Goal: Task Accomplishment & Management: Use online tool/utility

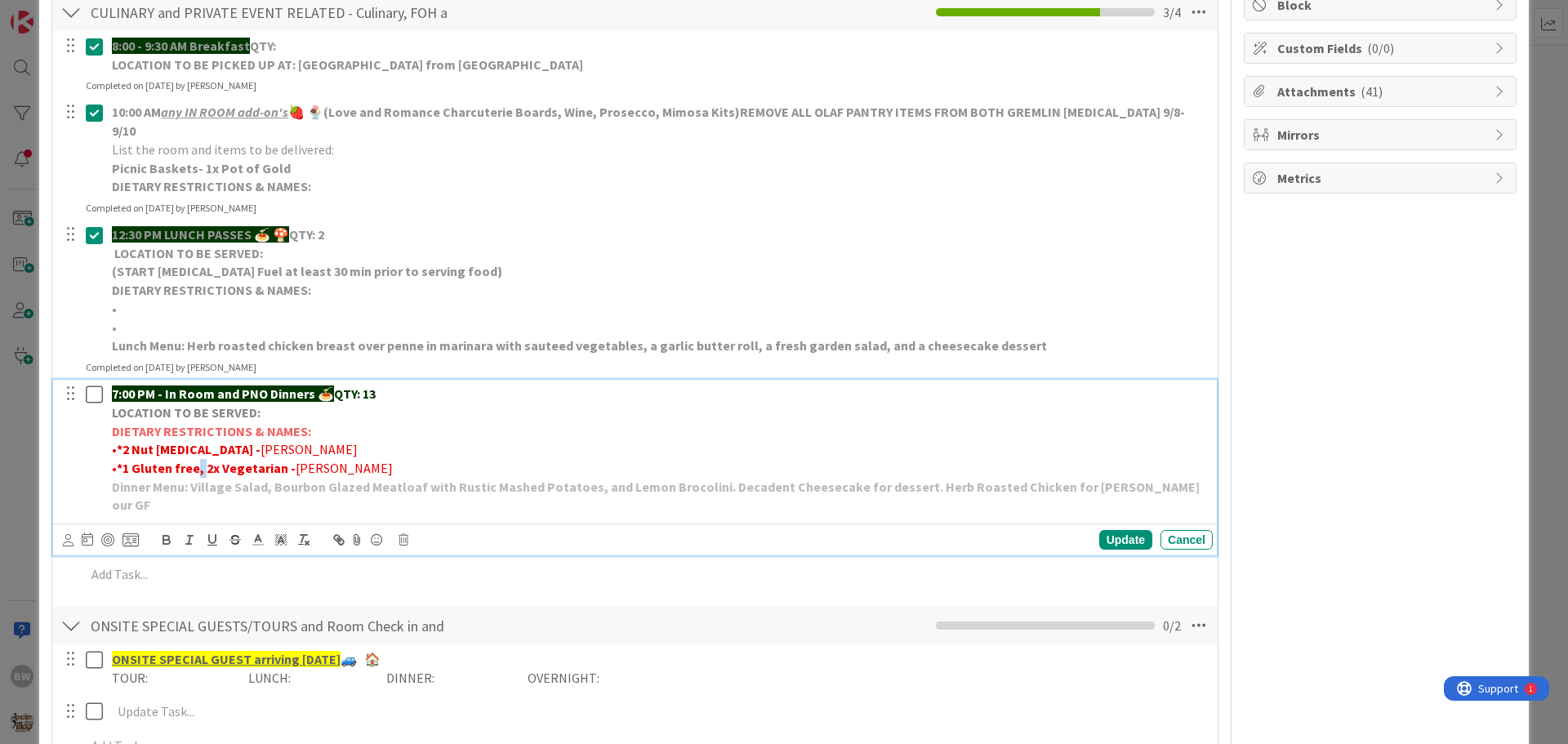
drag, startPoint x: 203, startPoint y: 449, endPoint x: 218, endPoint y: 453, distance: 15.5
click at [196, 460] on strong "1 Gluten free, 2x Vegetarian -" at bounding box center [209, 468] width 173 height 17
drag, startPoint x: 233, startPoint y: 447, endPoint x: 224, endPoint y: 450, distance: 9.5
click at [224, 460] on strong "1 Gluten free & *2x Vegetarian -" at bounding box center [216, 468] width 187 height 17
click at [286, 460] on strong "1 Gluten free & *2 Vegetarian -" at bounding box center [213, 468] width 181 height 17
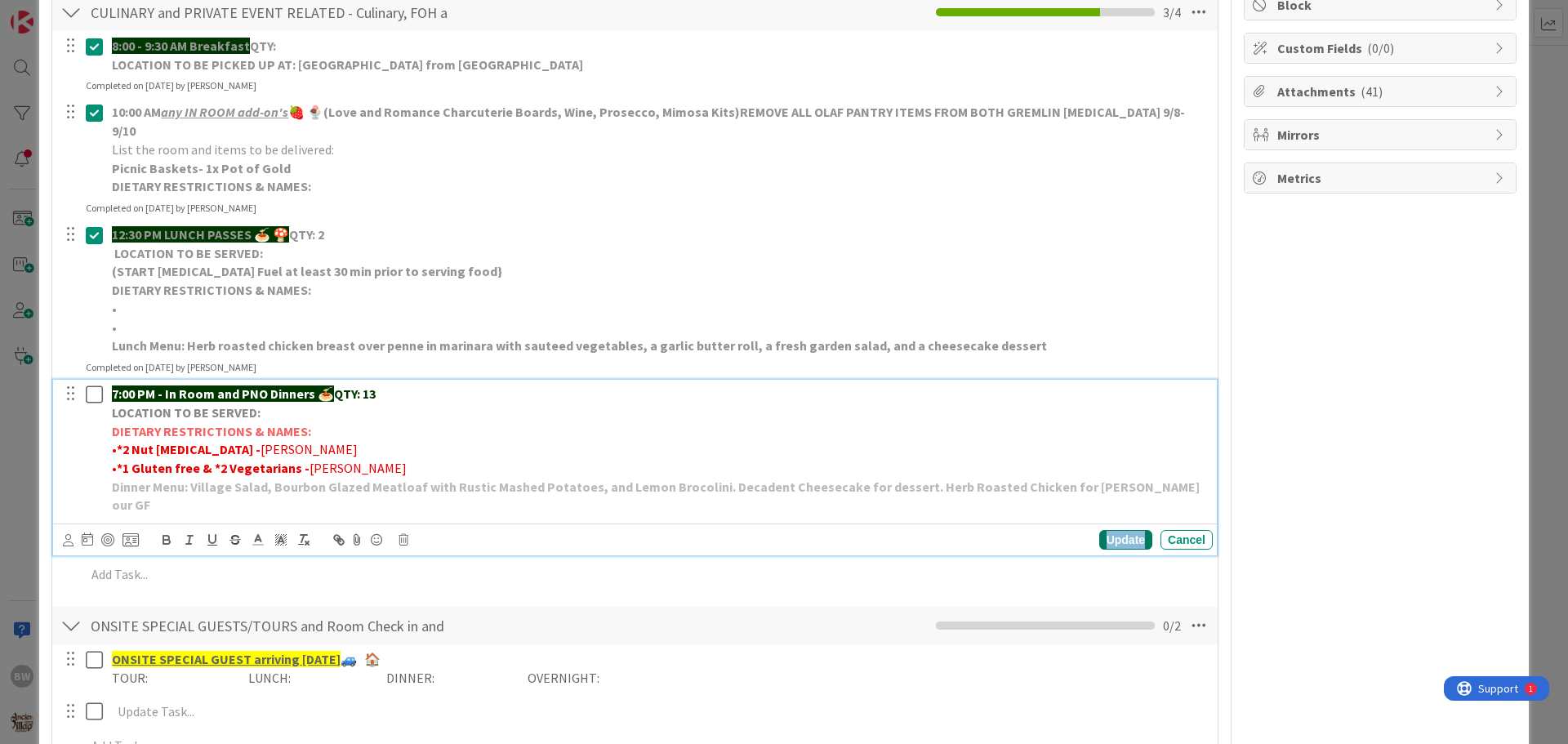
click at [1099, 530] on div "Update" at bounding box center [1126, 539] width 53 height 19
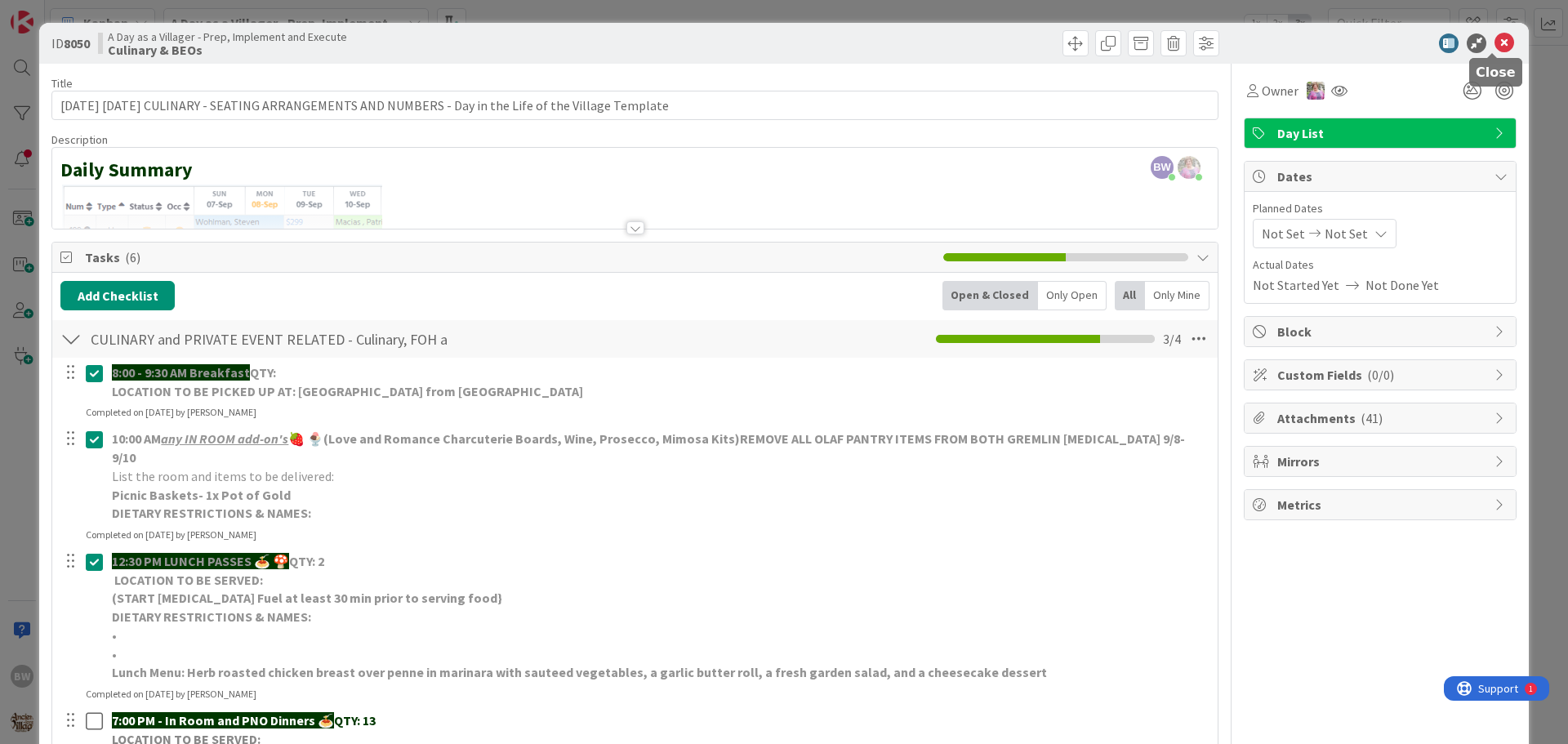
click at [1494, 40] on icon at bounding box center [1503, 42] width 19 height 19
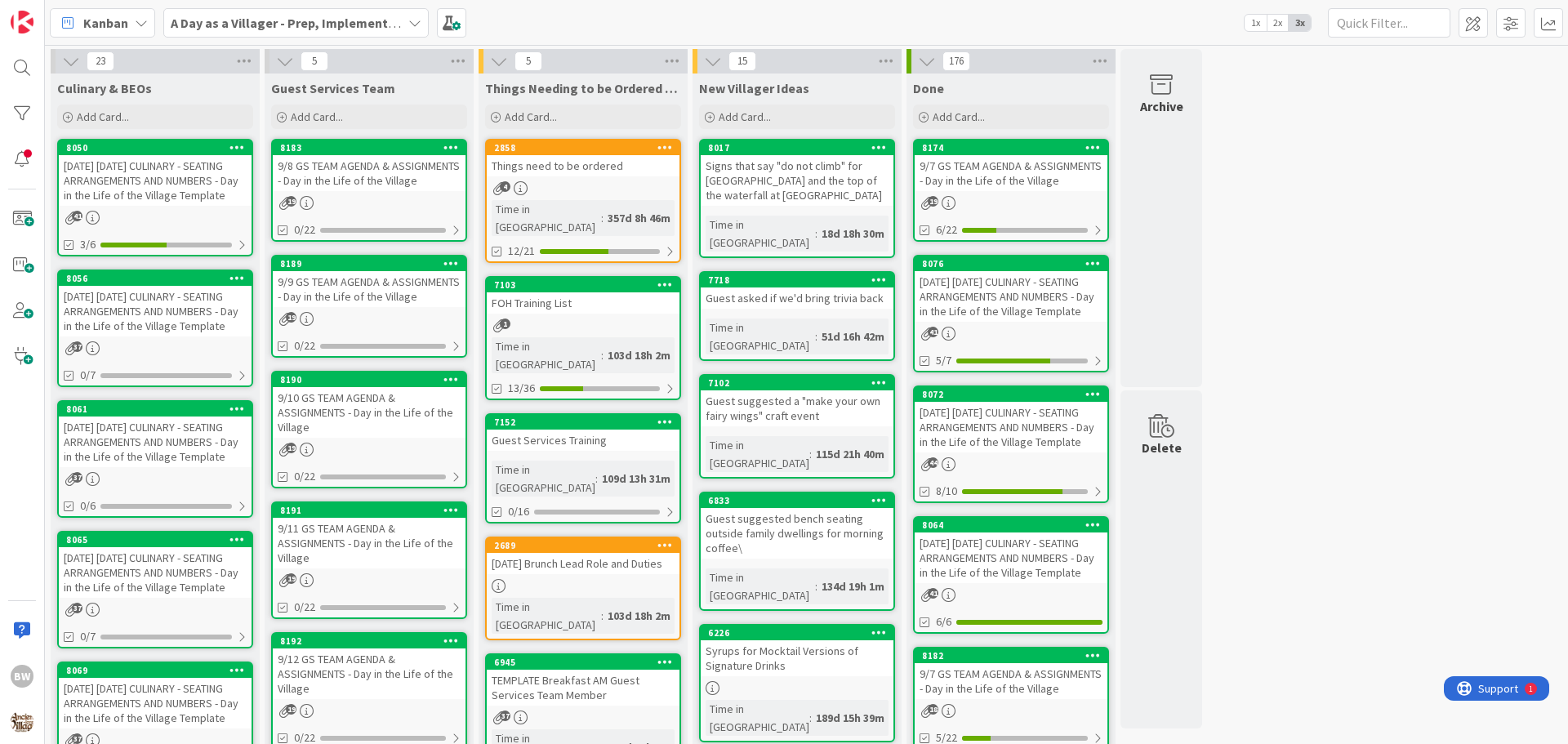
click at [140, 285] on div "8056" at bounding box center [155, 278] width 193 height 15
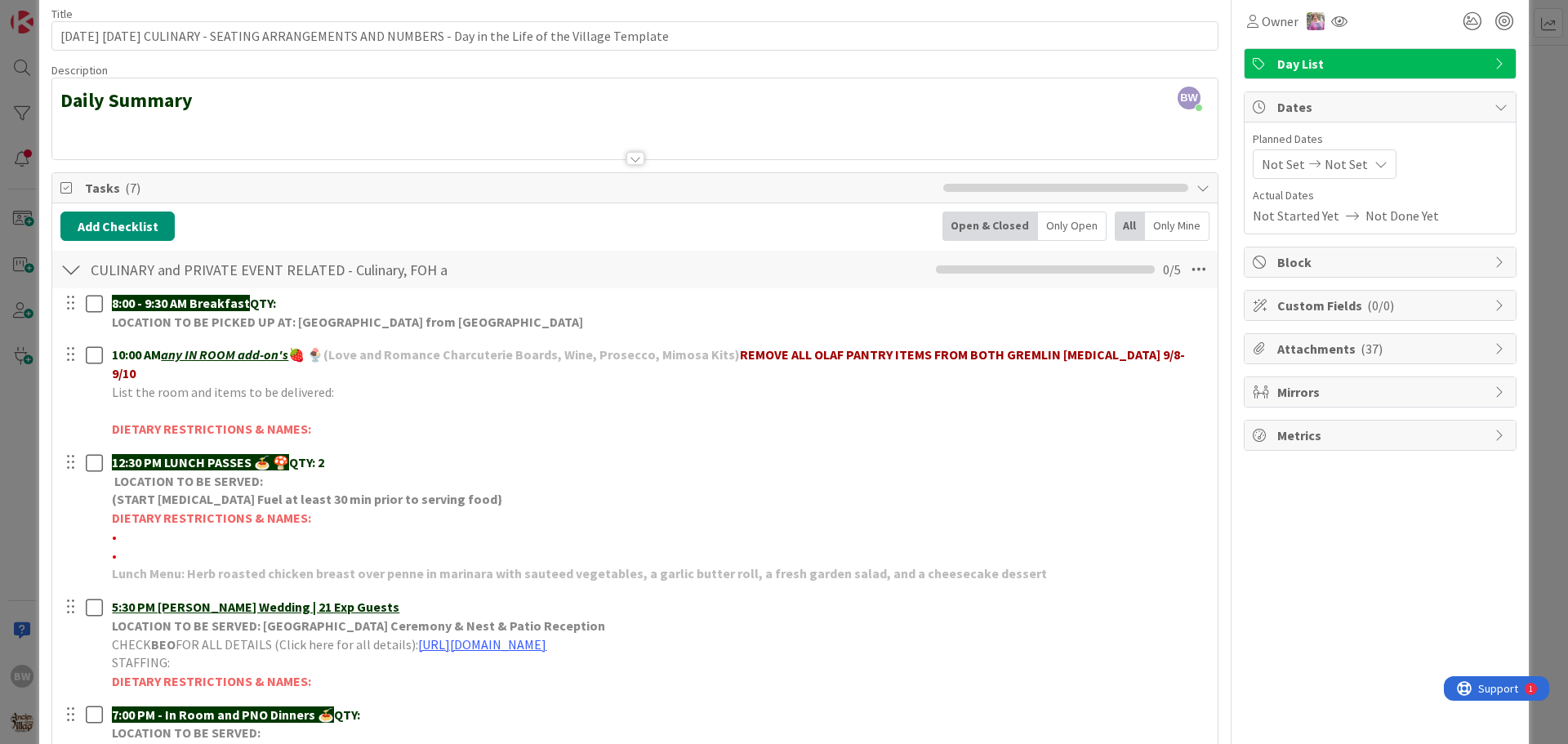
scroll to position [163, 0]
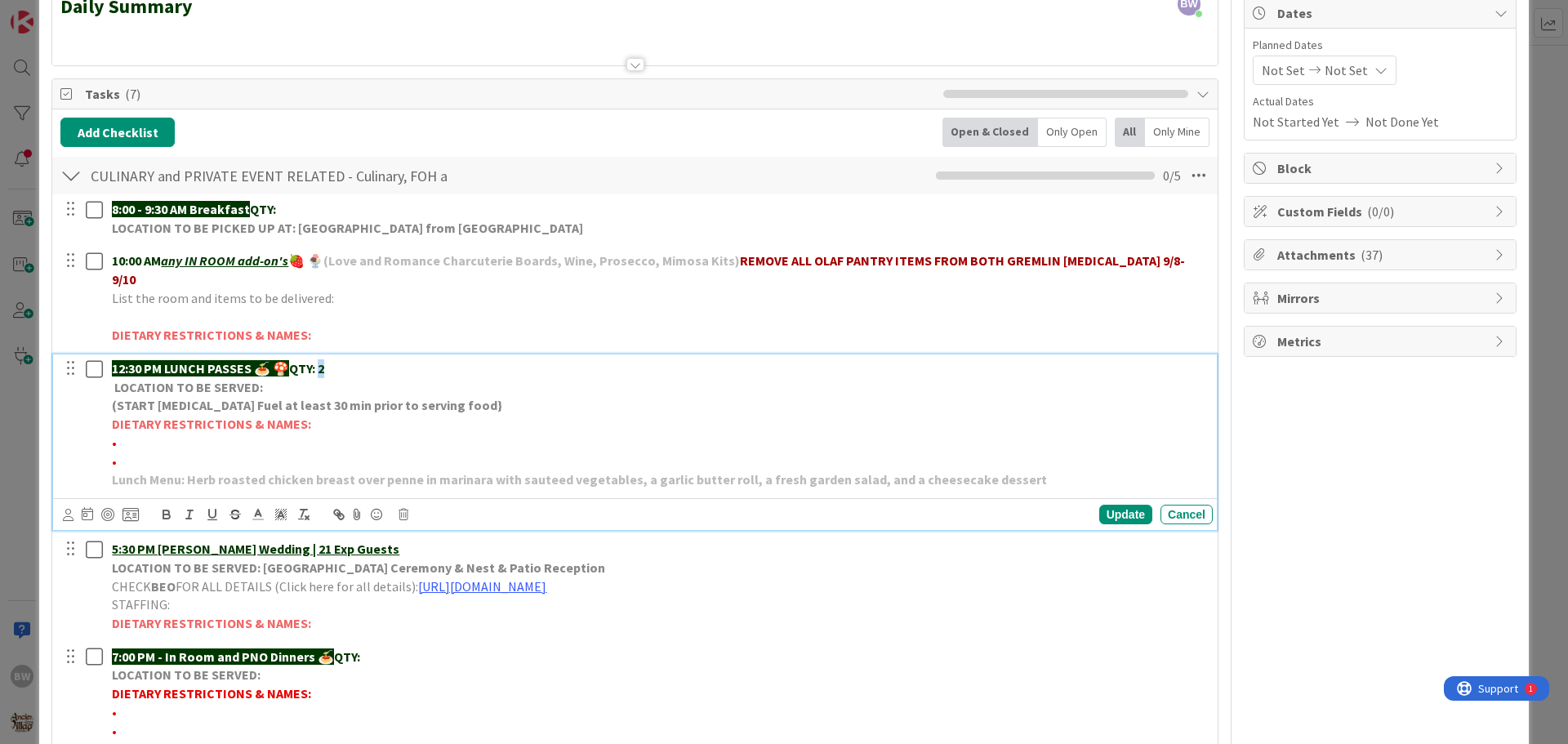
click at [325, 360] on strong "QTY: 2" at bounding box center [306, 369] width 35 height 17
click at [1099, 504] on div "Update" at bounding box center [1126, 514] width 53 height 19
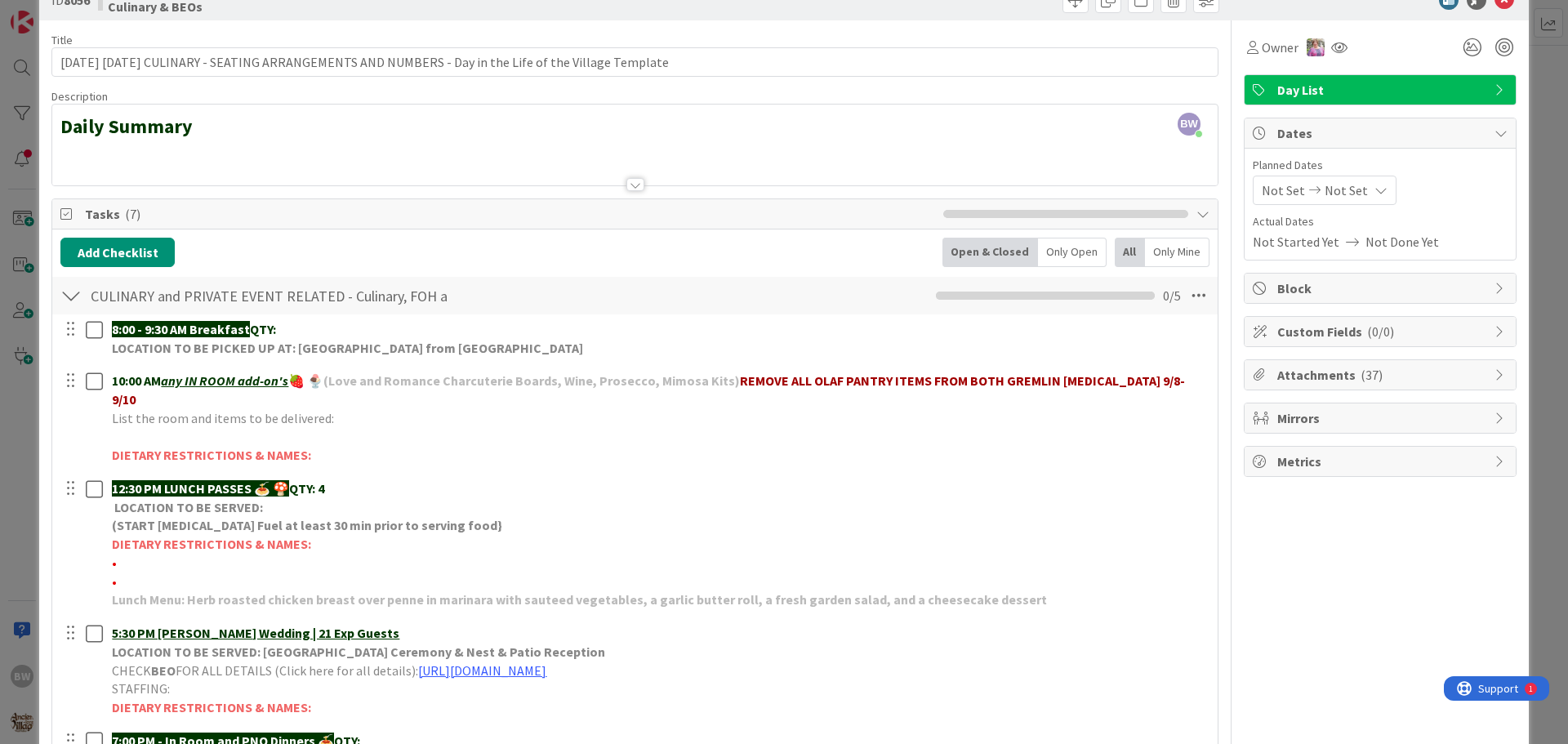
scroll to position [0, 0]
